Goal: Understand process/instructions: Learn how to perform a task or action

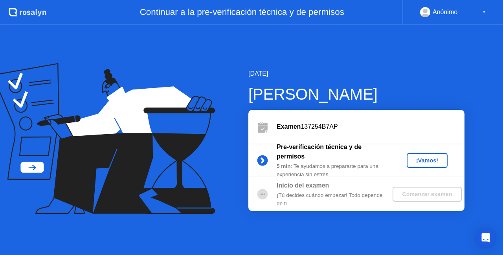
click at [430, 162] on div "¡Vamos!" at bounding box center [426, 160] width 35 height 6
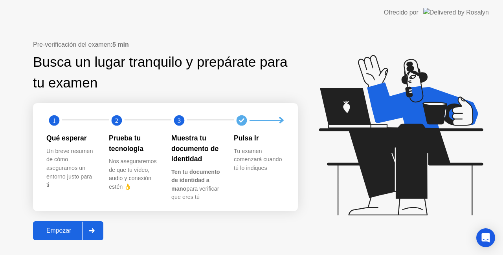
click at [85, 229] on div at bounding box center [91, 231] width 19 height 18
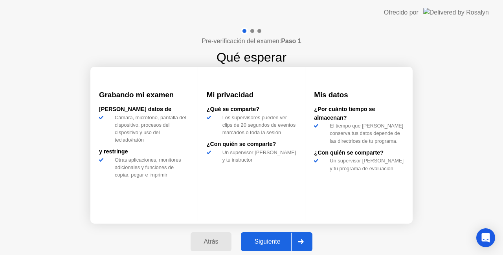
click at [289, 238] on div "Siguiente" at bounding box center [267, 241] width 48 height 7
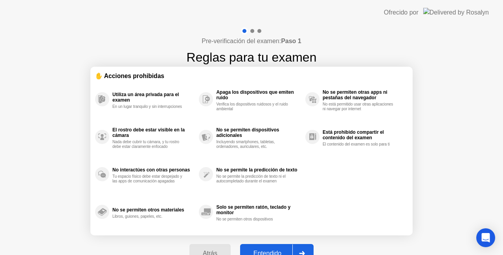
click at [300, 247] on div at bounding box center [301, 254] width 19 height 18
select select "**********"
select select "*******"
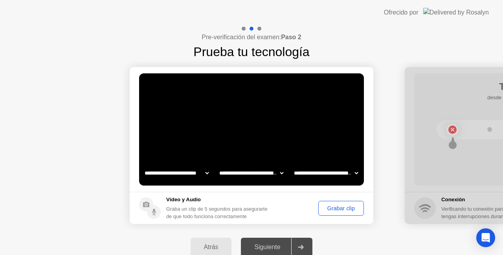
click at [341, 209] on div "Grabar clip" at bounding box center [341, 208] width 40 height 6
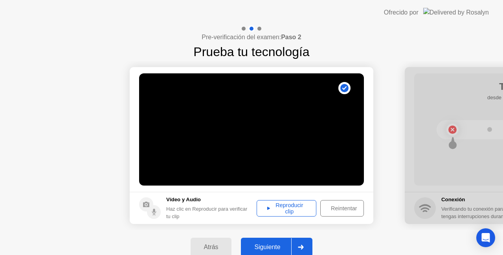
click at [288, 203] on div "Reproducir clip" at bounding box center [286, 208] width 54 height 13
click at [288, 244] on div "Siguiente" at bounding box center [267, 247] width 48 height 7
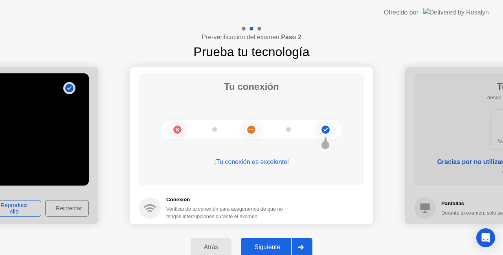
click at [286, 246] on div "Siguiente" at bounding box center [267, 247] width 48 height 7
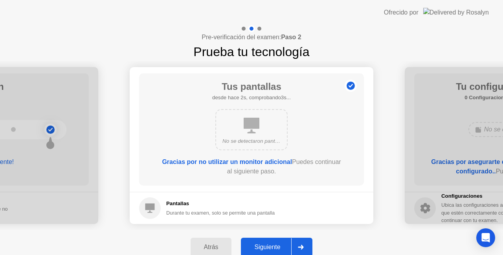
click at [289, 242] on button "Siguiente" at bounding box center [276, 247] width 71 height 19
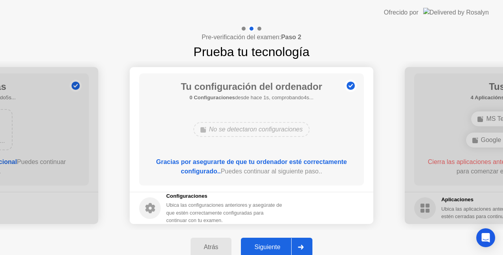
click at [289, 242] on button "Siguiente" at bounding box center [276, 247] width 71 height 19
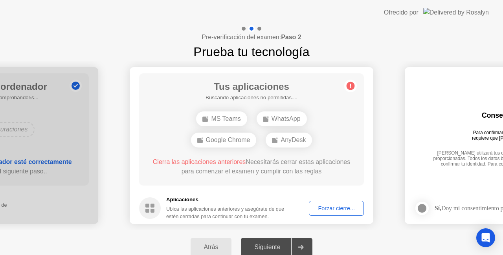
click at [340, 207] on div "Forzar cierre..." at bounding box center [335, 208] width 49 height 6
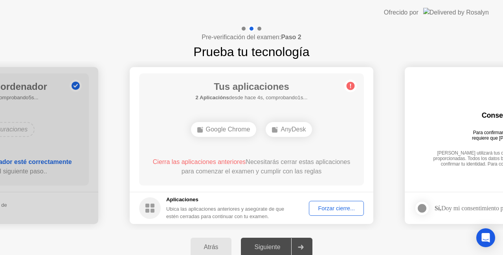
click at [329, 212] on div "Forzar cierre..." at bounding box center [335, 208] width 49 height 6
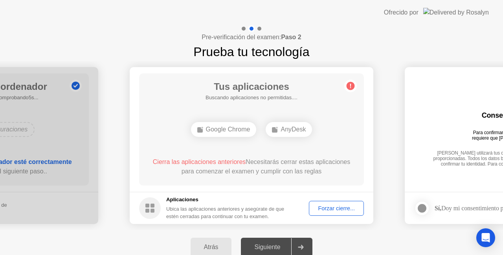
click at [335, 211] on div "Forzar cierre..." at bounding box center [335, 208] width 49 height 6
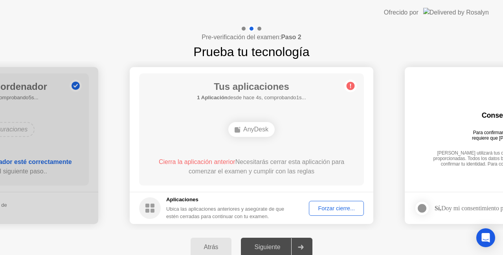
click at [325, 207] on div "Forzar cierre..." at bounding box center [335, 208] width 49 height 6
